Goal: Find specific page/section: Find specific page/section

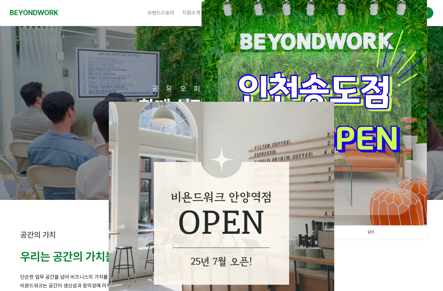
click at [331, 107] on img at bounding box center [221, 214] width 225 height 225
click at [329, 110] on img at bounding box center [221, 214] width 225 height 225
click at [376, 111] on img at bounding box center [313, 112] width 225 height 225
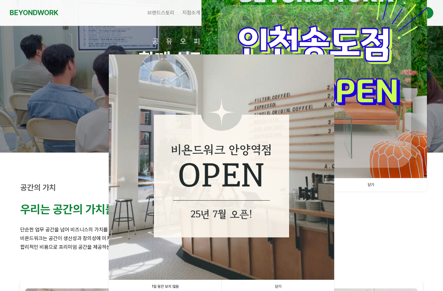
scroll to position [53, 0]
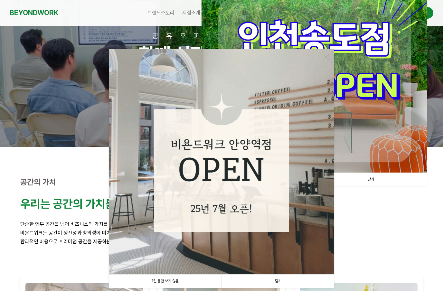
click at [181, 280] on link "1일 동안 보지 않음" at bounding box center [165, 280] width 113 height 13
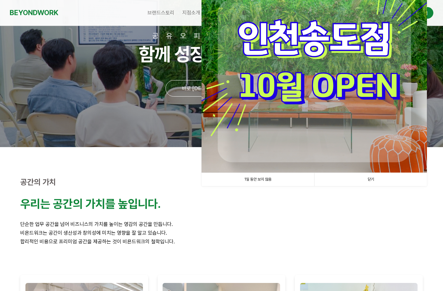
click at [344, 129] on img at bounding box center [313, 59] width 225 height 225
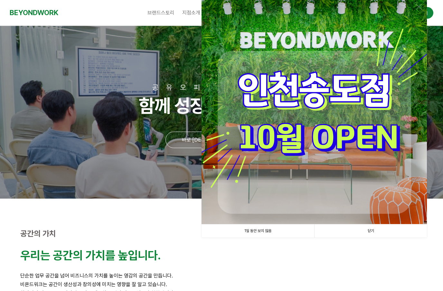
scroll to position [0, 0]
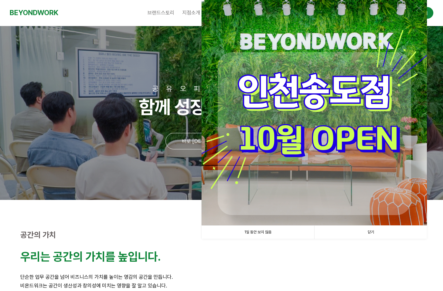
click at [337, 135] on img at bounding box center [313, 112] width 225 height 225
click at [342, 88] on img at bounding box center [313, 112] width 225 height 225
click at [371, 234] on link "닫기" at bounding box center [370, 231] width 113 height 13
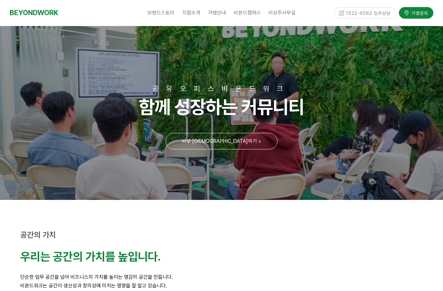
click at [220, 51] on link "분당서현점" at bounding box center [209, 52] width 54 height 13
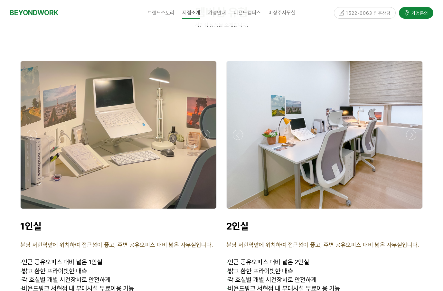
scroll to position [1521, 0]
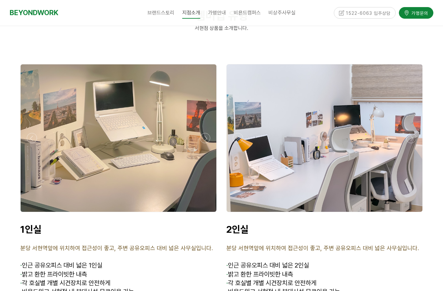
click at [220, 138] on div at bounding box center [318, 137] width 196 height 147
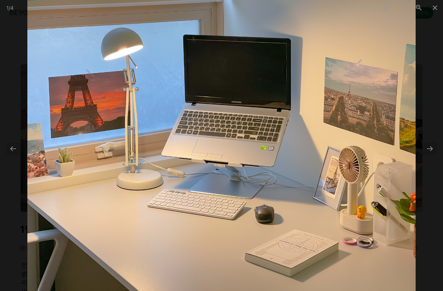
click at [427, 146] on div at bounding box center [430, 148] width 14 height 13
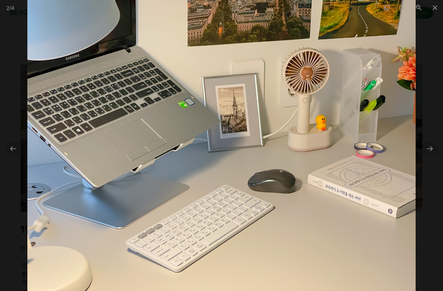
click at [430, 152] on div at bounding box center [430, 148] width 14 height 13
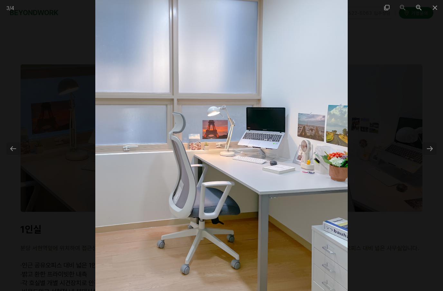
click at [440, 3] on span at bounding box center [435, 7] width 16 height 15
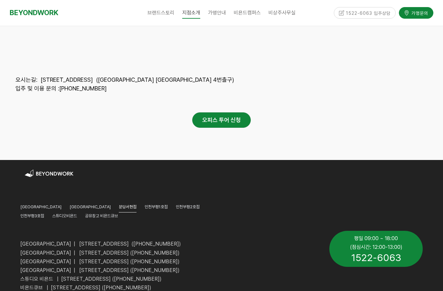
scroll to position [3043, 0]
